Goal: Obtain resource: Download file/media

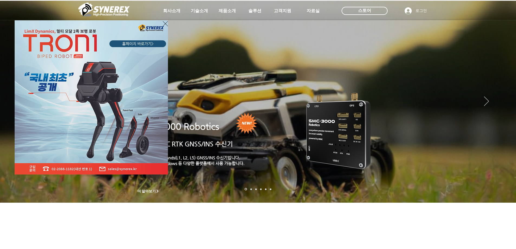
click at [165, 25] on icon "사이트로 돌아가기" at bounding box center [165, 23] width 5 height 7
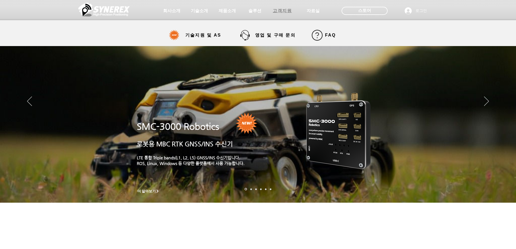
click at [281, 11] on span "고객지원" at bounding box center [282, 11] width 19 height 6
click at [200, 35] on span "기술지원 및 AS" at bounding box center [203, 36] width 36 height 6
select select "******"
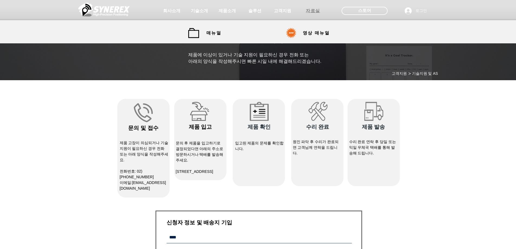
click at [312, 9] on span "자료실" at bounding box center [313, 11] width 14 height 6
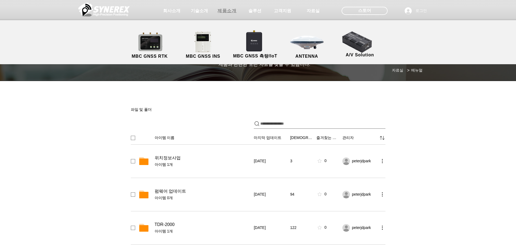
click at [227, 10] on span "제품소개" at bounding box center [227, 11] width 19 height 6
